Goal: Contribute content: Contribute content

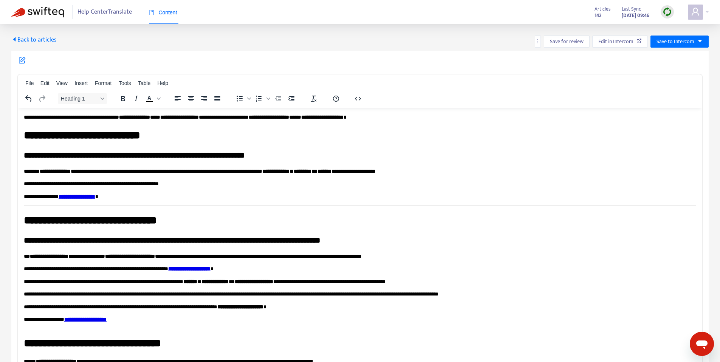
click at [41, 37] on span "Back to articles" at bounding box center [33, 40] width 45 height 10
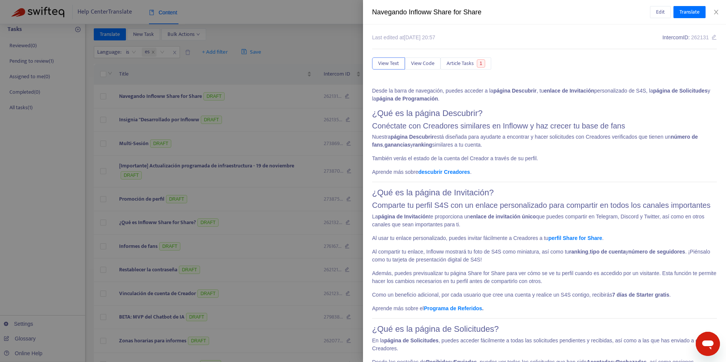
scroll to position [70, 0]
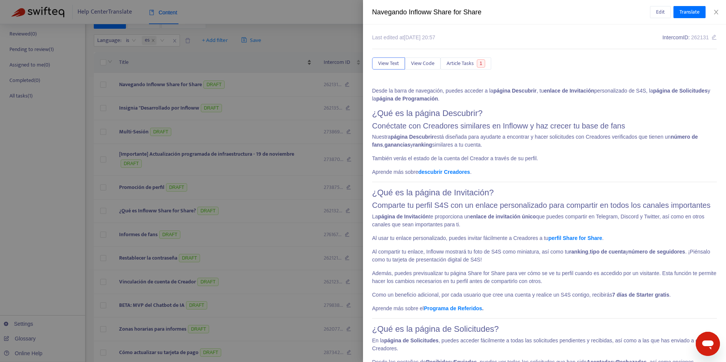
drag, startPoint x: 278, startPoint y: 80, endPoint x: 276, endPoint y: 61, distance: 19.0
click at [278, 79] on div at bounding box center [363, 181] width 726 height 362
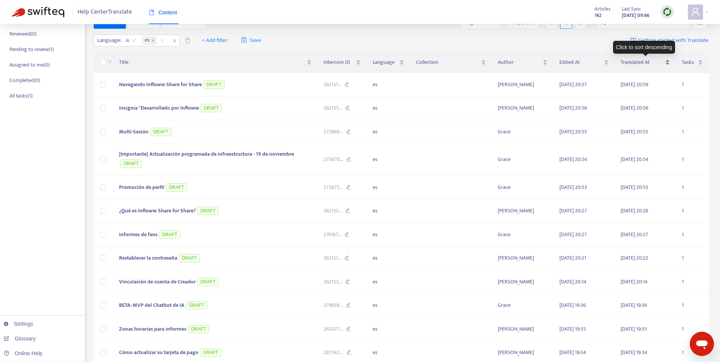
click at [622, 63] on span "Translated At" at bounding box center [642, 62] width 43 height 8
click at [572, 60] on span "Edited At" at bounding box center [581, 62] width 43 height 8
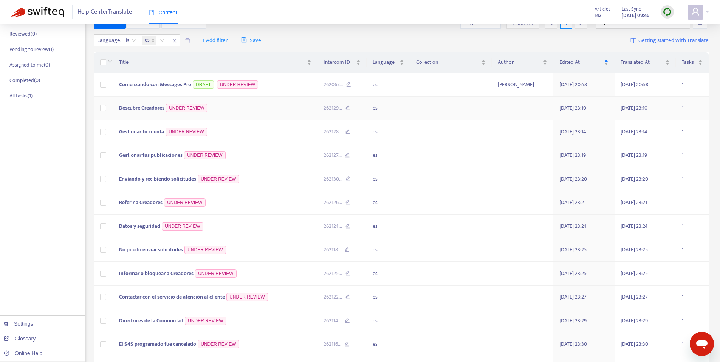
click at [255, 101] on td "Descubre Creadores UNDER REVIEW" at bounding box center [215, 109] width 205 height 24
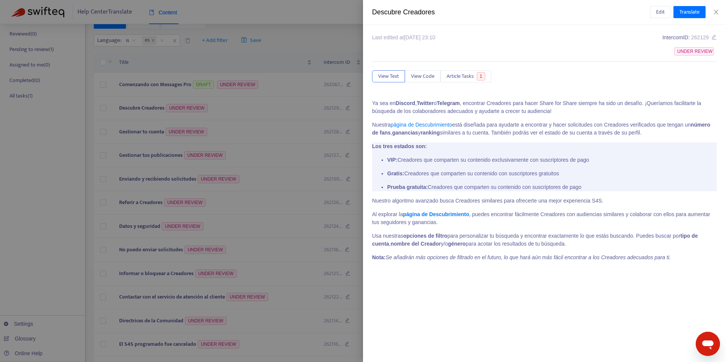
click at [408, 16] on div "Descubre Creadores" at bounding box center [511, 12] width 278 height 10
copy div "Descubre Creadores Edit Translate"
click at [657, 12] on span "Edit" at bounding box center [660, 12] width 9 height 8
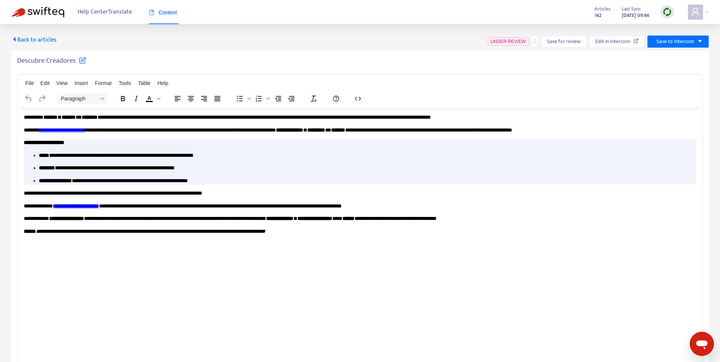
click at [61, 61] on h5 "Descubre Creadores" at bounding box center [51, 60] width 69 height 9
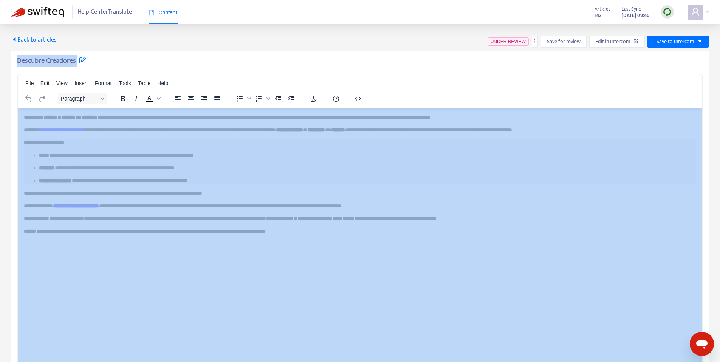
click at [61, 61] on h5 "Descubre Creadores" at bounding box center [51, 60] width 69 height 9
copy div "Descubre Creadores File Edit View Insert Format Tools Table Help Paragraph To o…"
click at [678, 41] on span "Save to Intercom" at bounding box center [676, 41] width 38 height 8
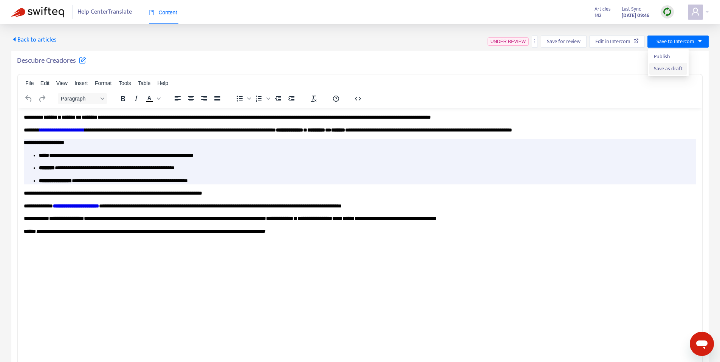
click at [671, 71] on span "Save as draft" at bounding box center [668, 69] width 29 height 8
click at [85, 132] on link "**********" at bounding box center [61, 129] width 45 height 5
click at [85, 131] on link "**********" at bounding box center [61, 129] width 45 height 5
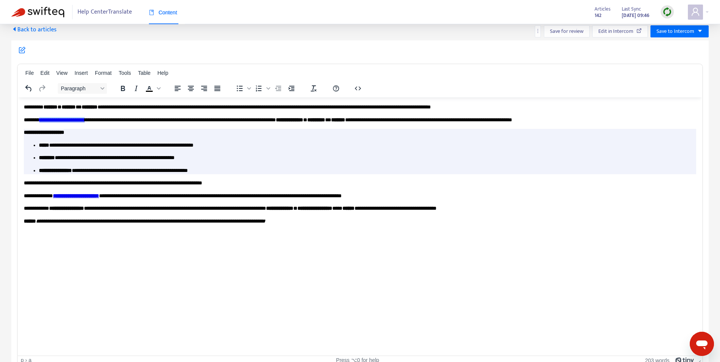
scroll to position [11, 0]
